Goal: Task Accomplishment & Management: Use online tool/utility

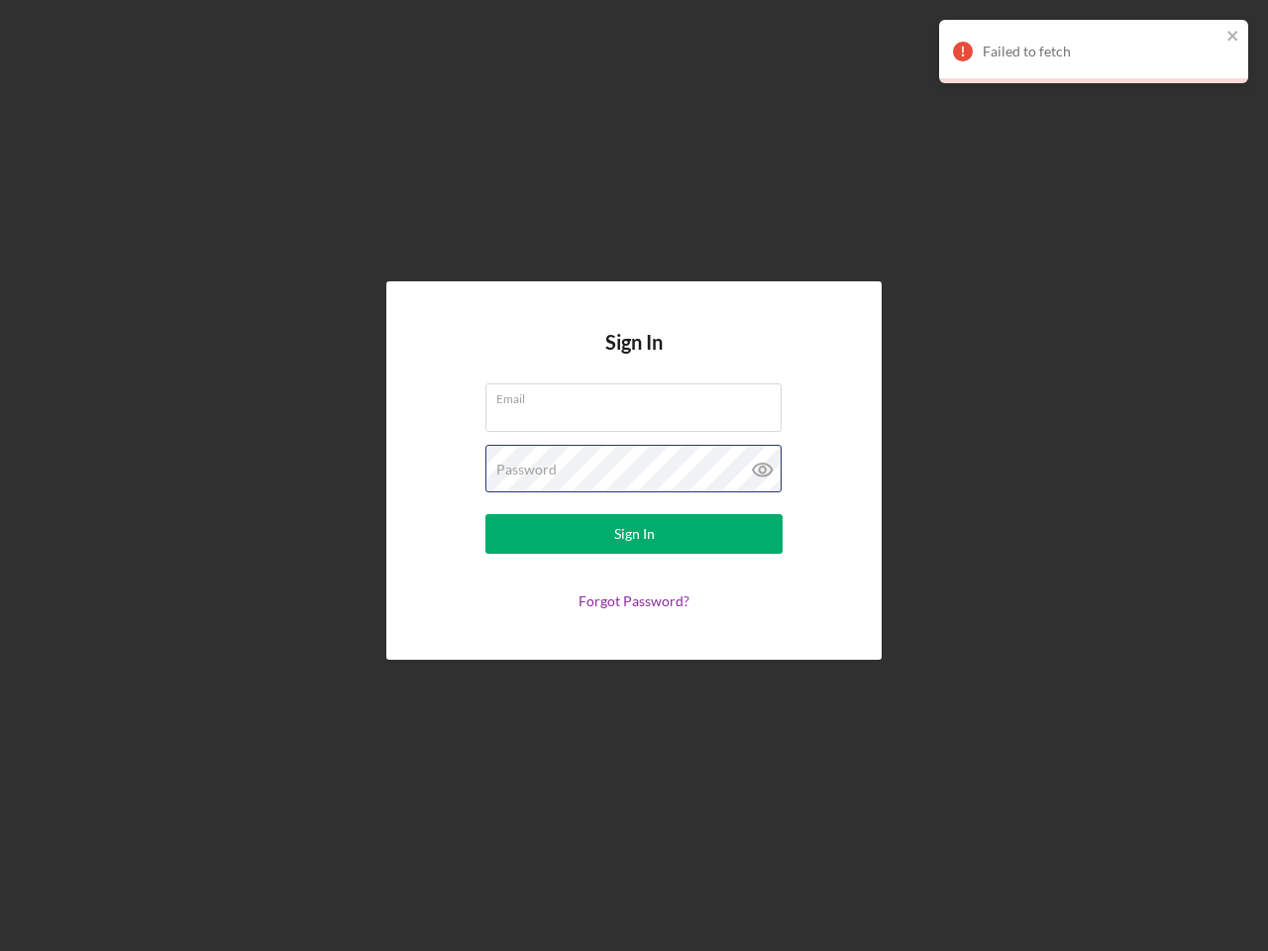
click at [634, 476] on div "Password" at bounding box center [633, 470] width 297 height 50
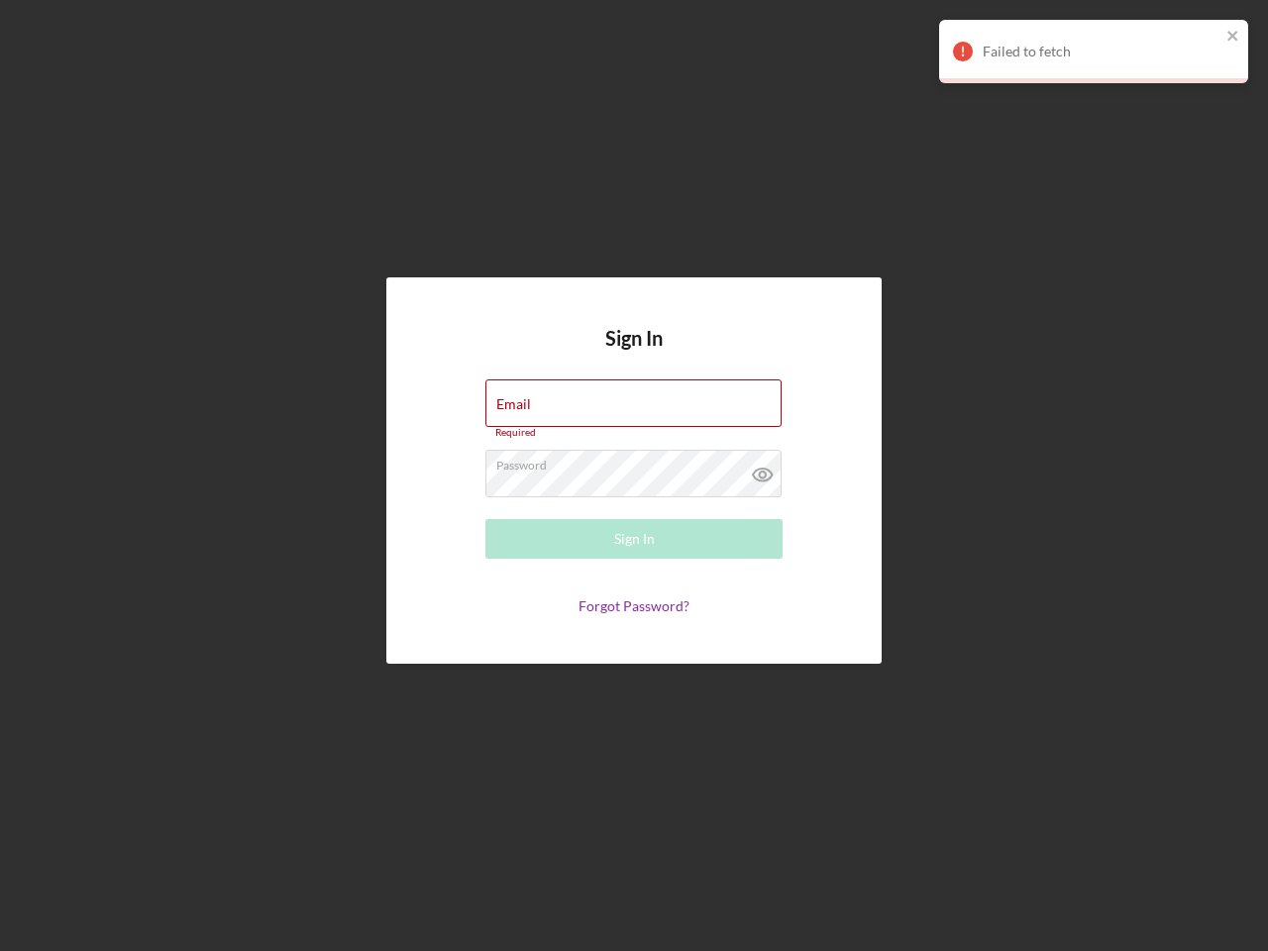
click at [763, 470] on icon at bounding box center [763, 475] width 50 height 50
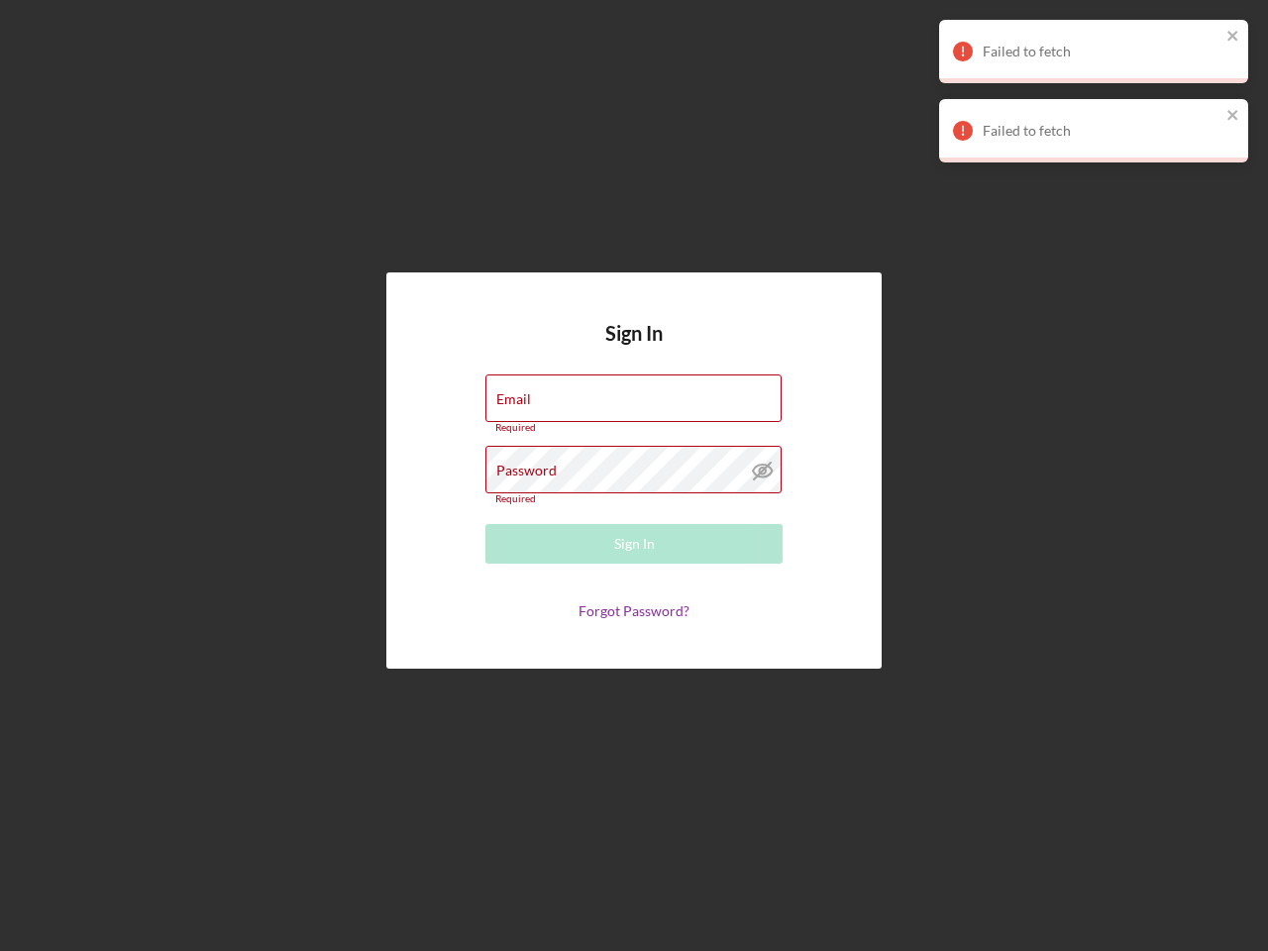
click at [1094, 52] on div "Failed to fetch" at bounding box center [1102, 52] width 238 height 16
